Goal: Task Accomplishment & Management: Manage account settings

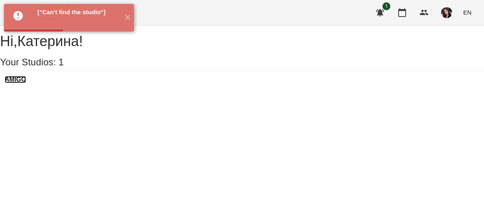
click at [26, 83] on h3 "AMIGO" at bounding box center [15, 79] width 21 height 7
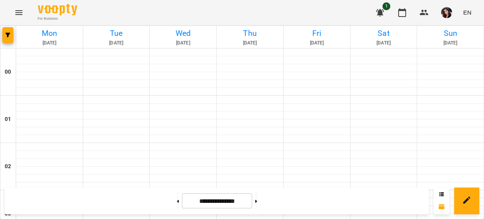
scroll to position [527, 0]
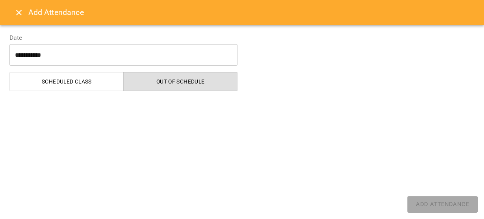
select select "**********"
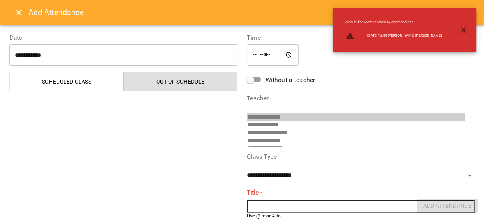
scroll to position [36, 0]
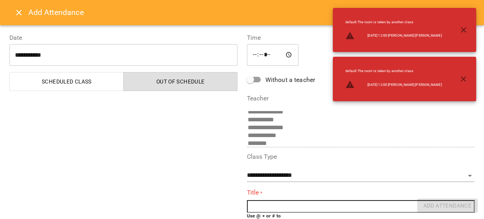
click at [351, 206] on input "text" at bounding box center [361, 206] width 228 height 13
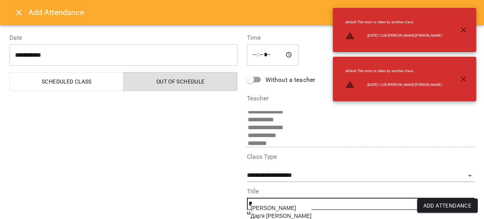
click at [277, 207] on span "[PERSON_NAME]" at bounding box center [273, 208] width 45 height 6
type input "**********"
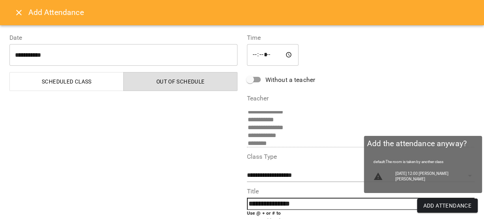
click at [456, 206] on span "Add Attendance" at bounding box center [447, 205] width 48 height 9
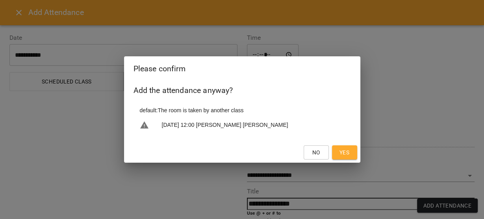
click at [340, 152] on span "Yes" at bounding box center [345, 152] width 10 height 9
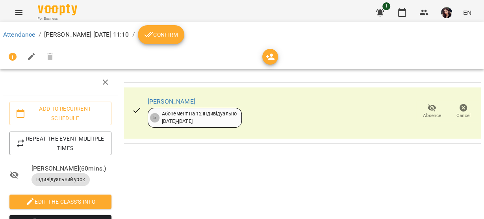
click at [178, 39] on span "Confirm" at bounding box center [161, 34] width 34 height 9
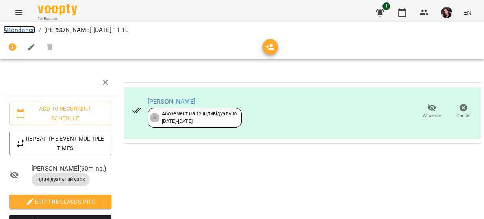
click at [27, 28] on link "Attendance" at bounding box center [19, 29] width 32 height 7
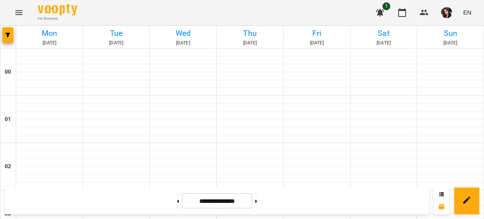
scroll to position [475, 0]
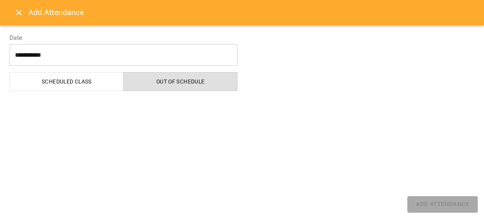
select select "**********"
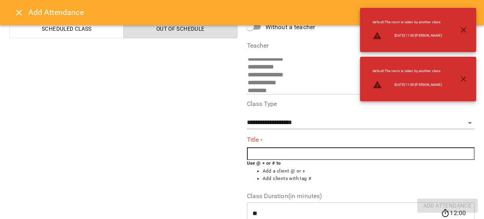
scroll to position [66, 0]
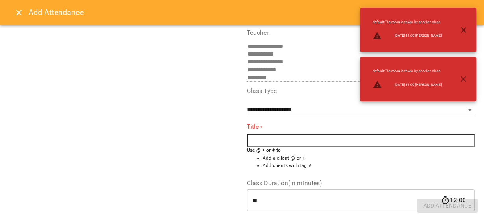
click at [299, 139] on input "text" at bounding box center [361, 140] width 228 height 13
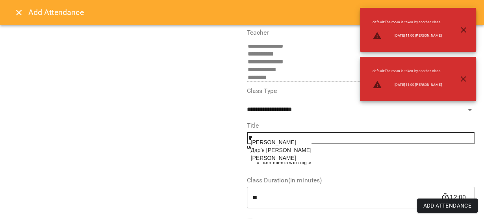
click at [258, 144] on span "[PERSON_NAME]" at bounding box center [273, 142] width 45 height 6
type input "**********"
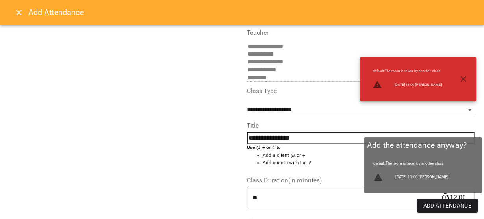
click at [458, 206] on span "Add Attendance" at bounding box center [447, 205] width 48 height 9
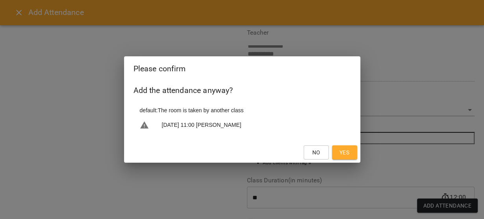
click at [340, 152] on span "Yes" at bounding box center [345, 152] width 10 height 9
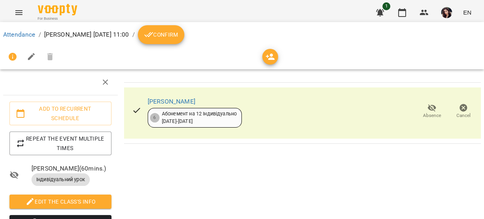
click at [178, 37] on span "Confirm" at bounding box center [161, 34] width 34 height 9
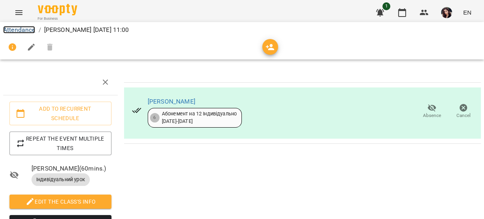
click at [9, 28] on link "Attendance" at bounding box center [19, 29] width 32 height 7
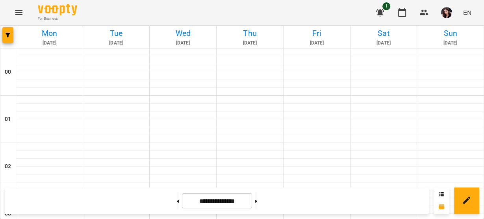
scroll to position [490, 0]
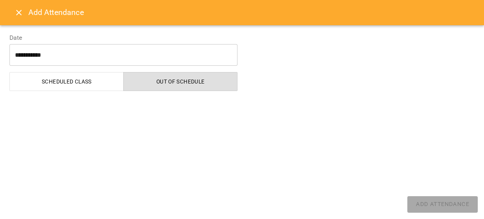
select select "**********"
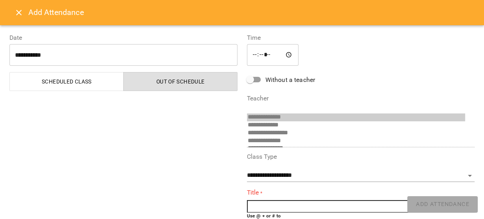
scroll to position [36, 0]
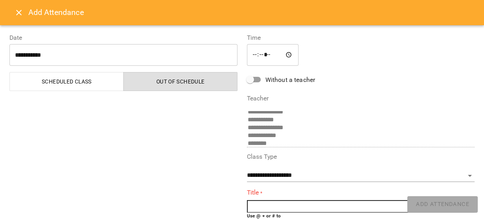
click at [301, 206] on input "text" at bounding box center [361, 206] width 228 height 13
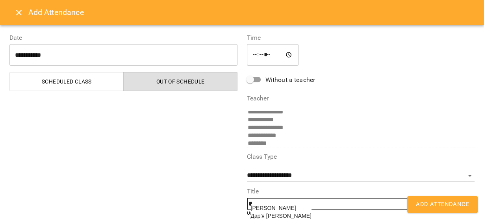
click at [285, 208] on span "[PERSON_NAME]" at bounding box center [273, 208] width 45 height 6
type input "**********"
click at [456, 202] on span "Add Attendance" at bounding box center [442, 204] width 53 height 10
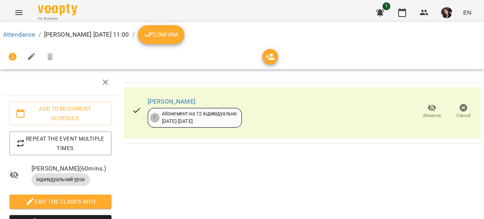
click at [178, 35] on span "Confirm" at bounding box center [161, 34] width 34 height 9
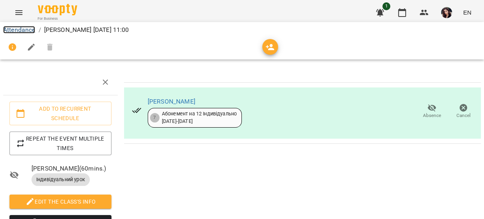
click at [24, 32] on link "Attendance" at bounding box center [19, 29] width 32 height 7
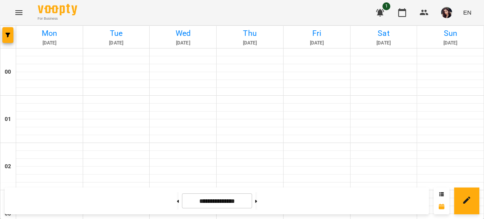
scroll to position [650, 0]
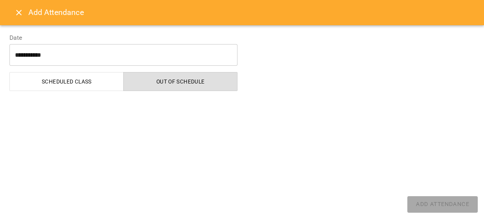
select select "**********"
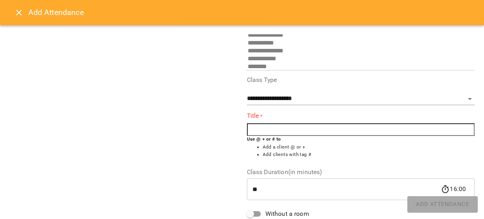
scroll to position [80, 0]
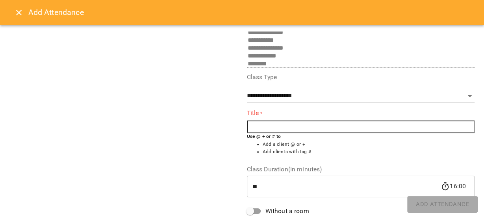
click at [415, 128] on input "text" at bounding box center [361, 127] width 228 height 13
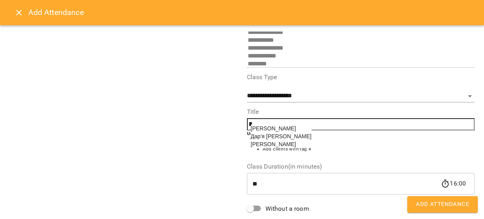
click at [281, 137] on span "Дар'я [PERSON_NAME]" at bounding box center [281, 136] width 61 height 6
type input "**********"
click at [444, 203] on span "Add Attendance" at bounding box center [442, 204] width 53 height 10
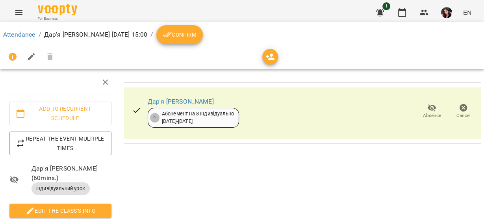
click at [186, 35] on span "Confirm" at bounding box center [180, 34] width 34 height 9
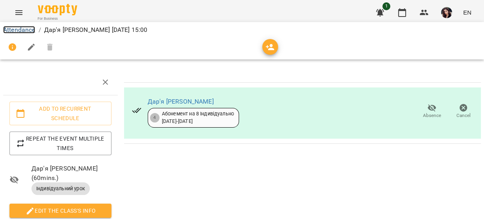
click at [26, 31] on link "Attendance" at bounding box center [19, 29] width 32 height 7
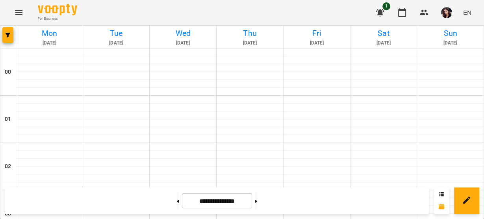
scroll to position [816, 0]
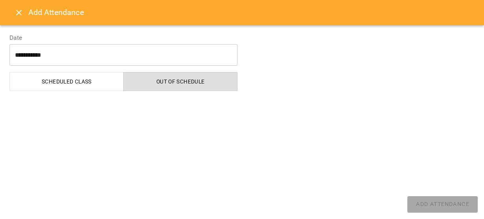
select select "**********"
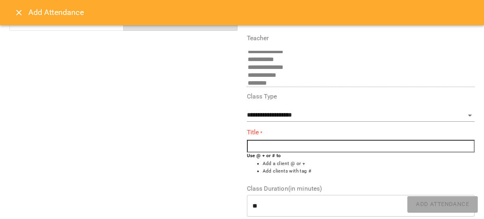
scroll to position [64, 0]
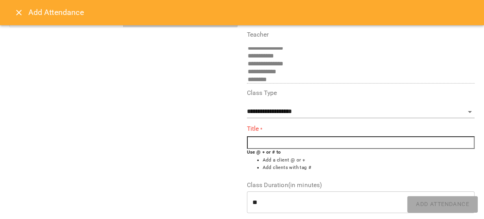
click at [409, 144] on input "text" at bounding box center [361, 142] width 228 height 13
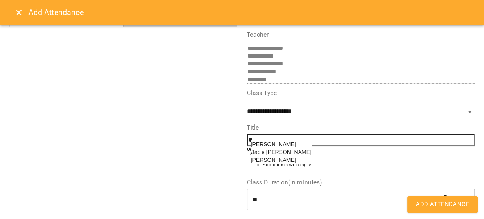
click at [277, 163] on span "[PERSON_NAME]" at bounding box center [273, 160] width 45 height 6
type input "**********"
click at [444, 208] on span "Add Attendance" at bounding box center [442, 204] width 53 height 10
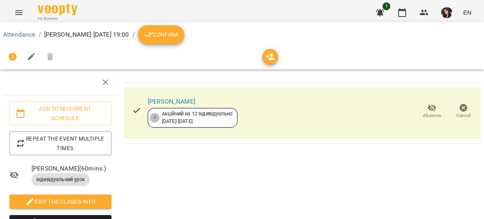
click at [178, 39] on span "Confirm" at bounding box center [161, 34] width 34 height 9
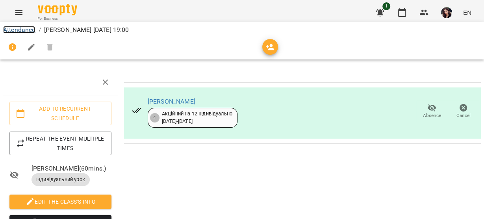
click at [14, 31] on link "Attendance" at bounding box center [19, 29] width 32 height 7
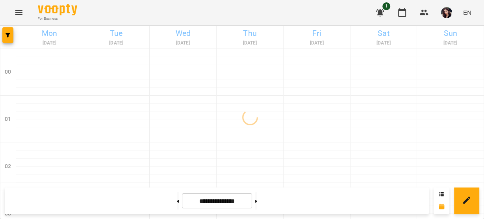
click at [448, 16] on img "button" at bounding box center [446, 12] width 11 height 11
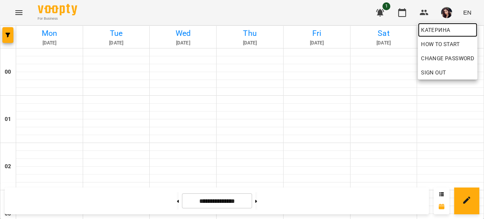
click at [444, 30] on span "Катерина" at bounding box center [447, 29] width 53 height 9
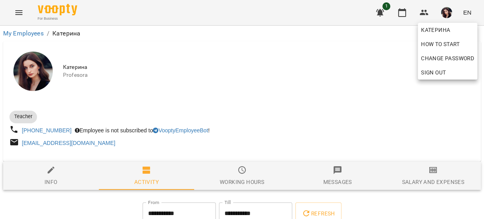
click at [484, 36] on div at bounding box center [242, 109] width 484 height 219
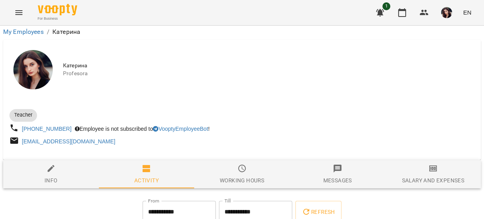
scroll to position [141, 0]
